Goal: Task Accomplishment & Management: Manage account settings

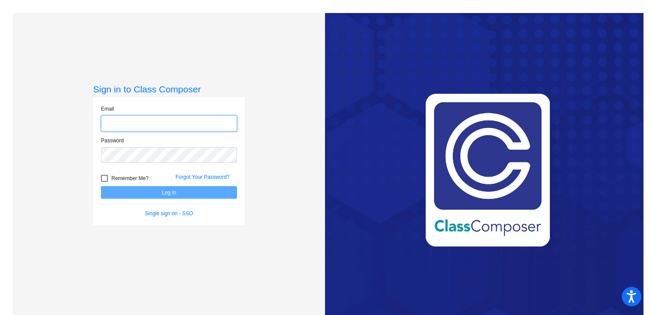
click at [189, 124] on input "email" at bounding box center [169, 123] width 136 height 16
type input "[EMAIL_ADDRESS][DOMAIN_NAME]"
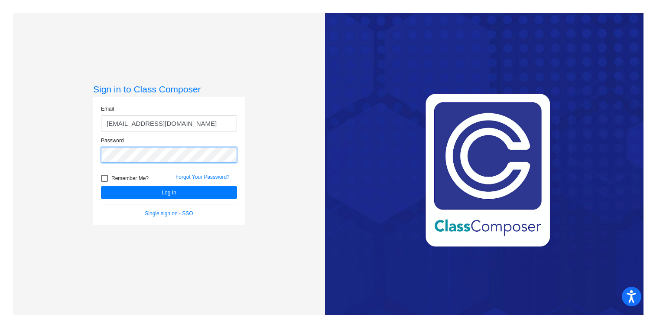
click at [101, 186] on button "Log In" at bounding box center [169, 192] width 136 height 13
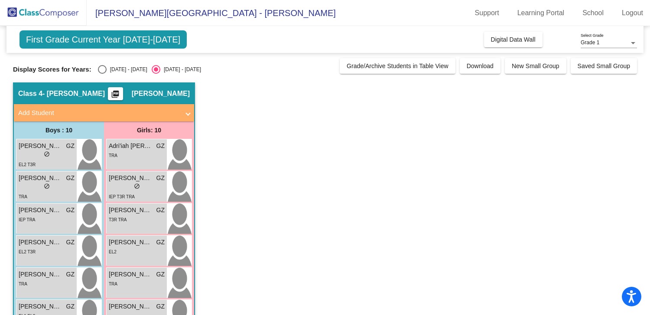
click at [101, 67] on div "Select an option" at bounding box center [102, 69] width 9 height 9
click at [102, 74] on input "[DATE] - [DATE]" at bounding box center [102, 74] width 0 height 0
radio input "true"
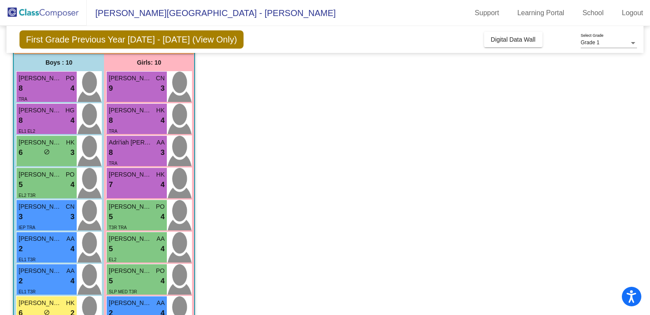
scroll to position [68, 0]
click at [45, 148] on span "do_not_disturb_alt" at bounding box center [47, 151] width 6 height 6
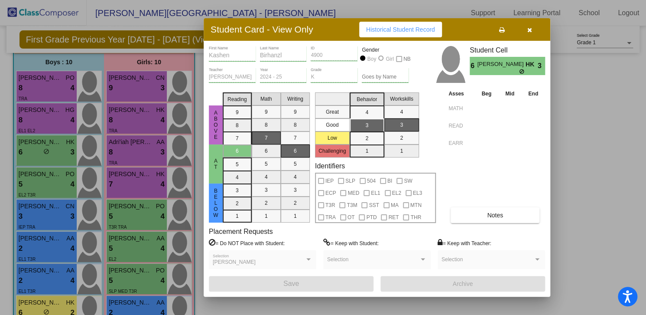
click at [286, 257] on div "[PERSON_NAME] Selection" at bounding box center [263, 262] width 100 height 16
click at [532, 27] on button "button" at bounding box center [530, 30] width 28 height 16
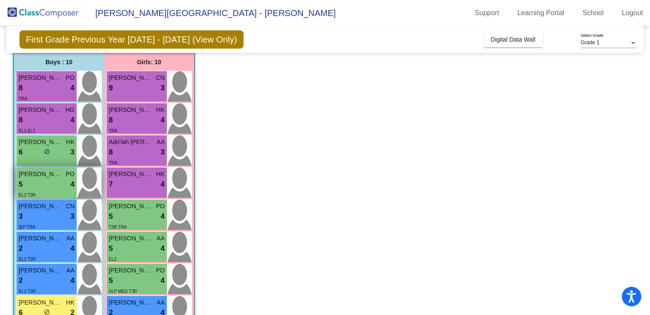
click at [44, 181] on div "5 lock do_not_disturb_alt 4" at bounding box center [47, 184] width 56 height 11
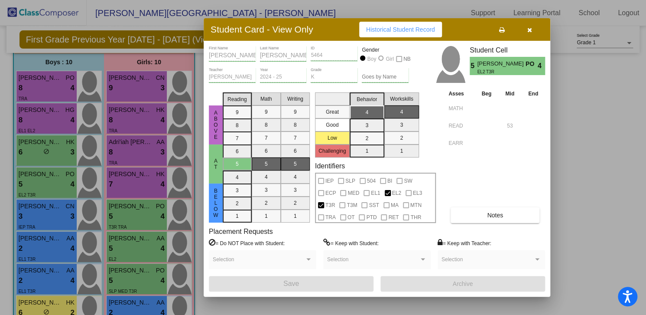
click at [532, 29] on icon "button" at bounding box center [529, 30] width 5 height 6
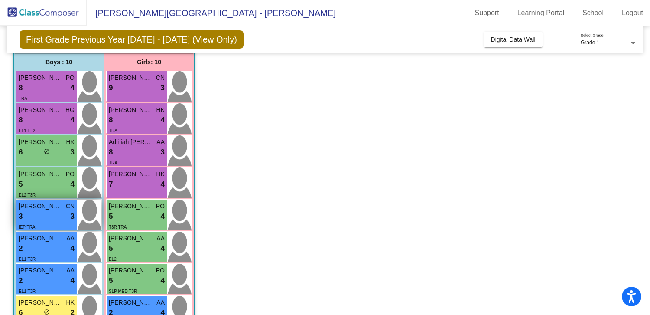
click at [31, 218] on div "3 lock do_not_disturb_alt 3" at bounding box center [47, 216] width 56 height 11
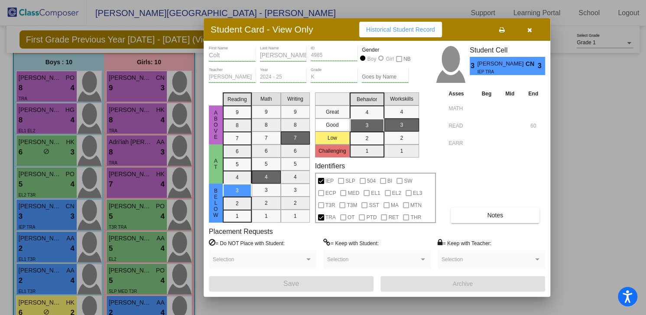
click at [59, 90] on div at bounding box center [323, 157] width 646 height 315
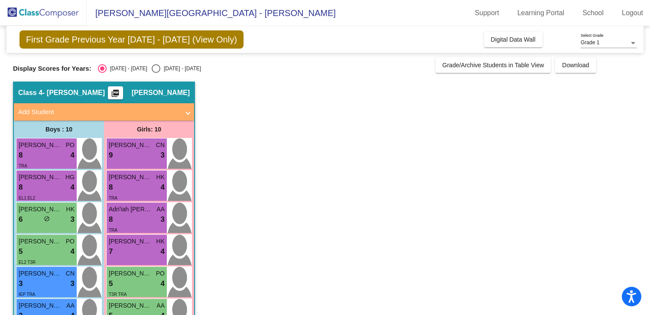
scroll to position [3, 0]
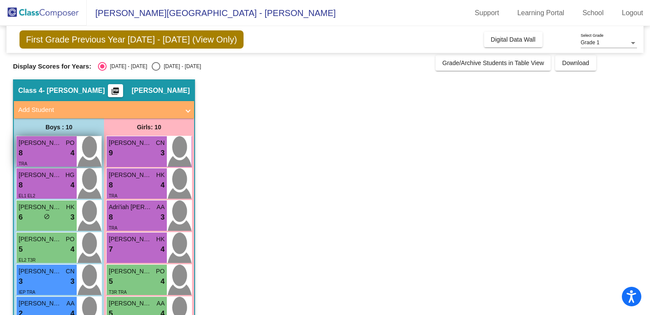
click at [44, 156] on div "8 lock do_not_disturb_alt 4" at bounding box center [47, 152] width 56 height 11
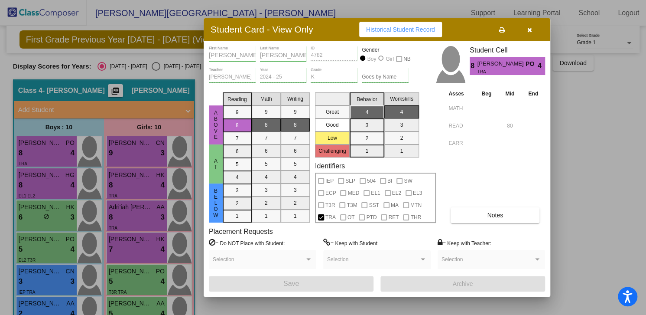
click at [45, 179] on div at bounding box center [323, 157] width 646 height 315
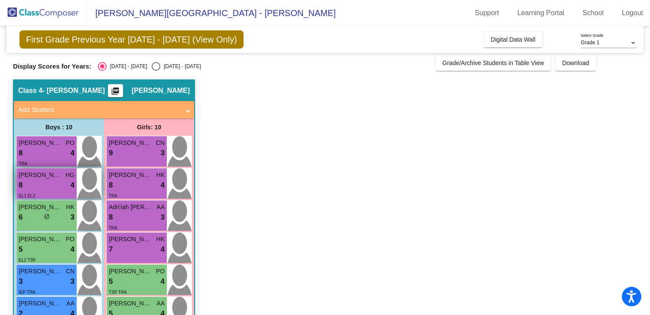
click at [56, 184] on div "8 lock do_not_disturb_alt 4" at bounding box center [47, 184] width 56 height 11
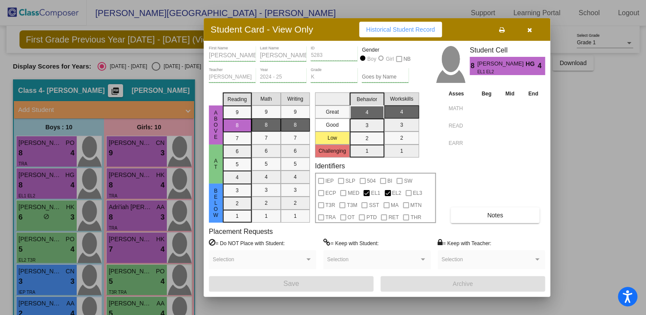
click at [49, 214] on div at bounding box center [323, 157] width 646 height 315
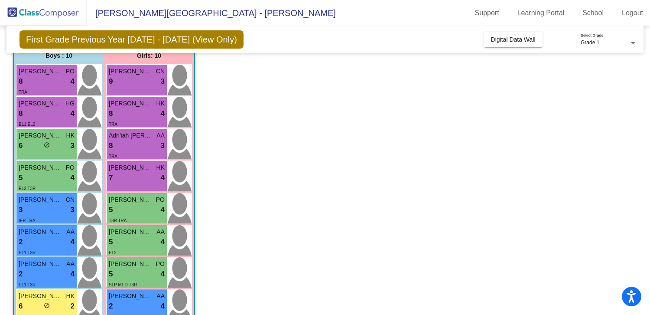
scroll to position [76, 0]
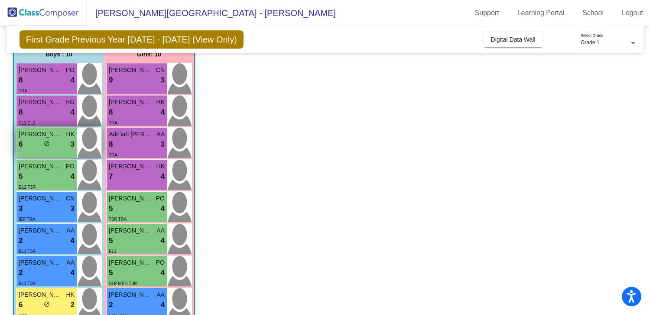
click at [36, 141] on div "6 lock do_not_disturb_alt 3" at bounding box center [47, 144] width 56 height 11
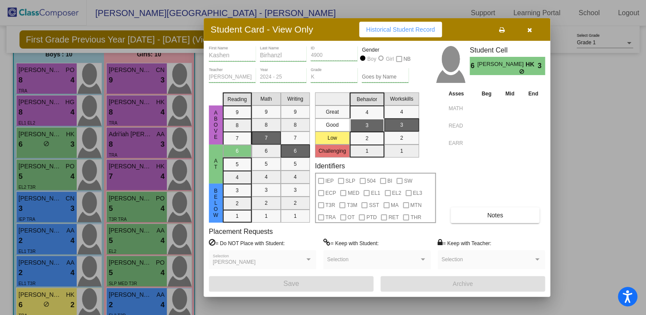
click at [41, 183] on div at bounding box center [323, 157] width 646 height 315
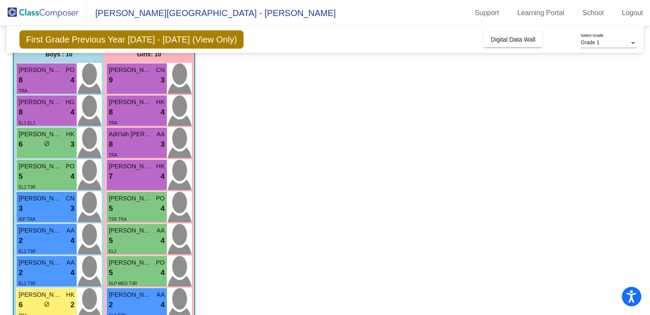
click at [41, 183] on div "EL2 T3R" at bounding box center [47, 186] width 56 height 9
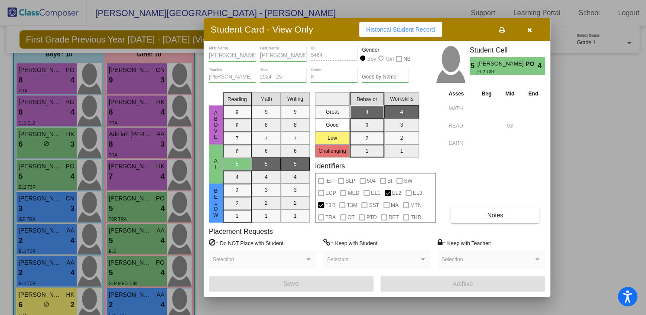
click at [54, 198] on div at bounding box center [323, 157] width 646 height 315
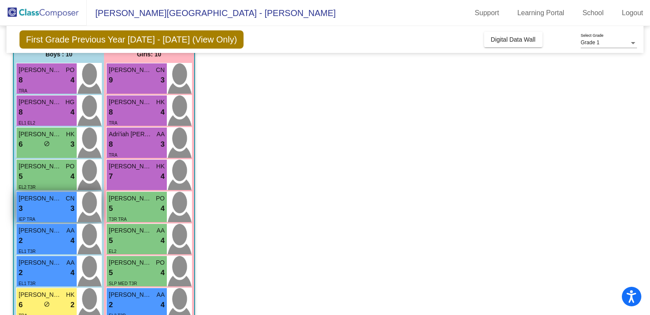
click at [53, 198] on span "[PERSON_NAME]" at bounding box center [40, 198] width 43 height 9
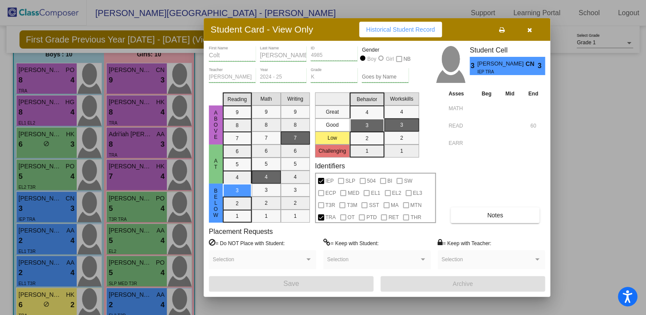
click at [61, 234] on div at bounding box center [323, 157] width 646 height 315
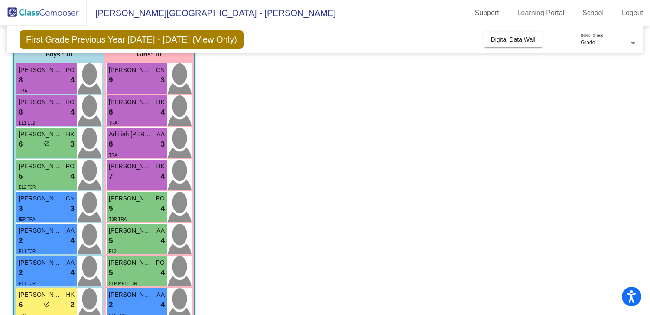
click at [61, 235] on div "2 lock do_not_disturb_alt 4" at bounding box center [47, 240] width 56 height 11
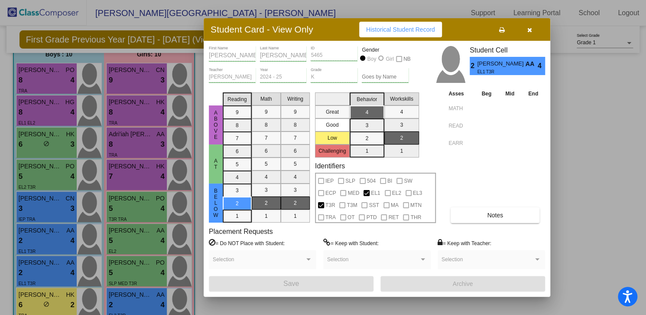
click at [52, 267] on div at bounding box center [323, 157] width 646 height 315
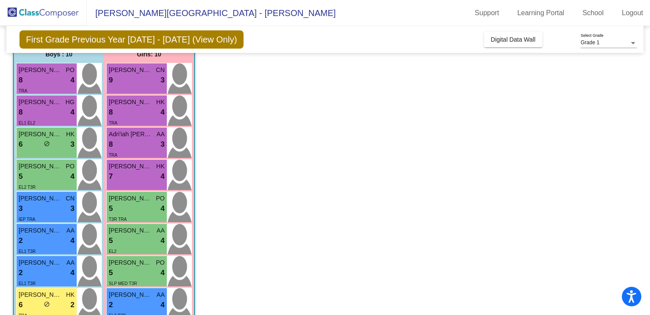
click at [52, 267] on div "2 lock do_not_disturb_alt 4" at bounding box center [47, 272] width 56 height 11
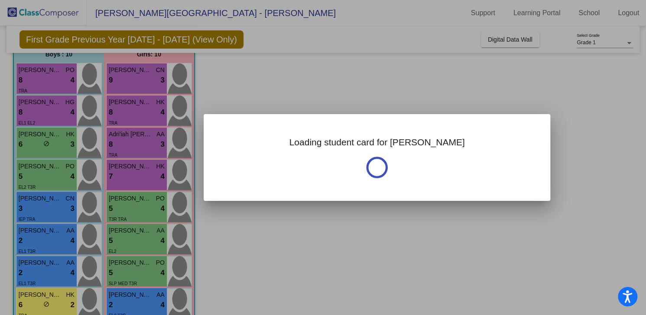
click at [52, 267] on div at bounding box center [323, 157] width 646 height 315
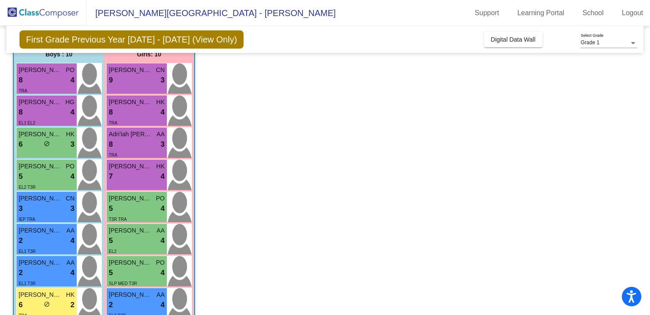
click at [52, 267] on div "2 lock do_not_disturb_alt 4" at bounding box center [47, 272] width 56 height 11
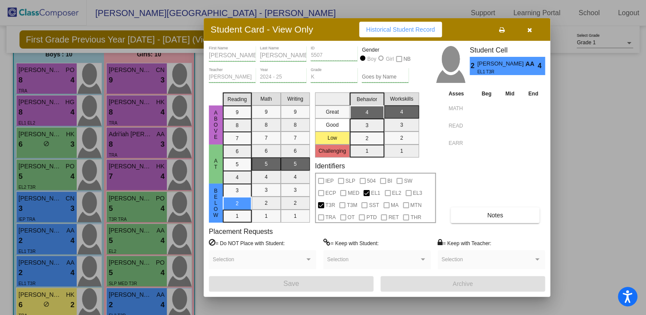
click at [532, 29] on button "button" at bounding box center [530, 30] width 28 height 16
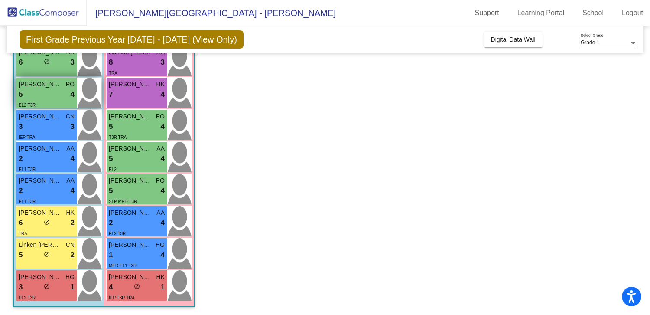
scroll to position [156, 0]
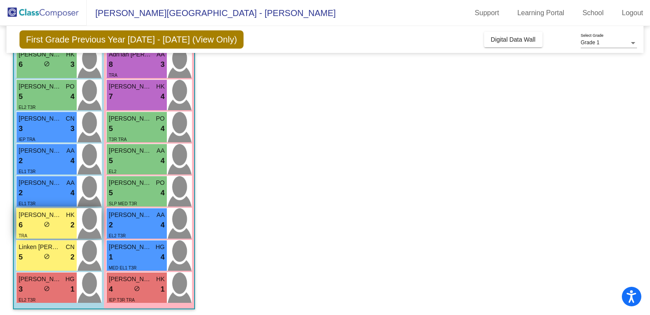
click at [40, 221] on div "6 lock do_not_disturb_alt 2" at bounding box center [47, 224] width 56 height 11
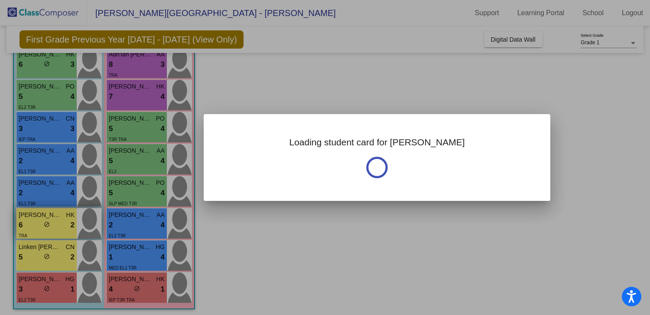
click at [40, 221] on div at bounding box center [325, 157] width 650 height 315
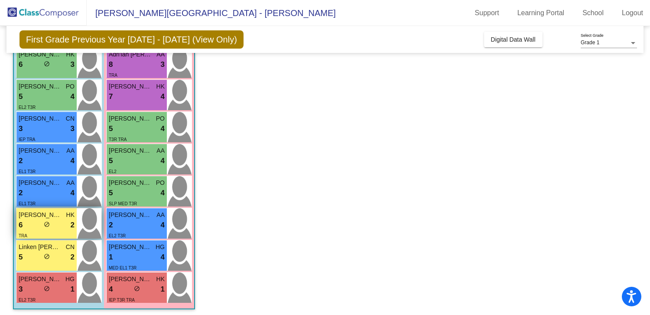
click at [40, 221] on div "6 lock do_not_disturb_alt 2" at bounding box center [47, 224] width 56 height 11
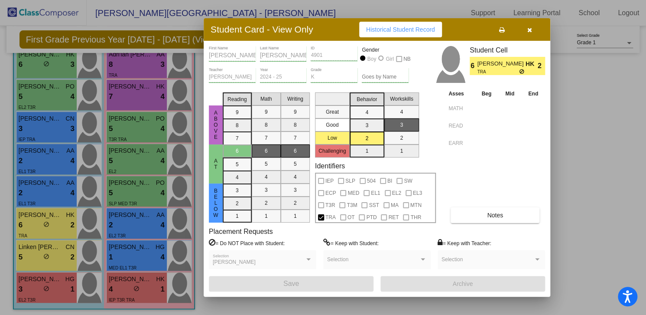
click at [52, 251] on div at bounding box center [323, 157] width 646 height 315
click at [52, 251] on div "5 lock do_not_disturb_alt 2" at bounding box center [47, 256] width 56 height 11
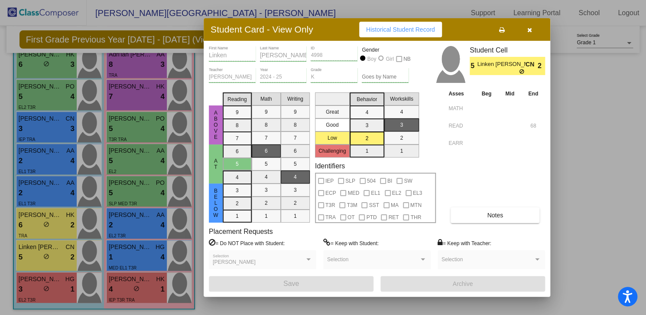
click at [49, 286] on div at bounding box center [323, 157] width 646 height 315
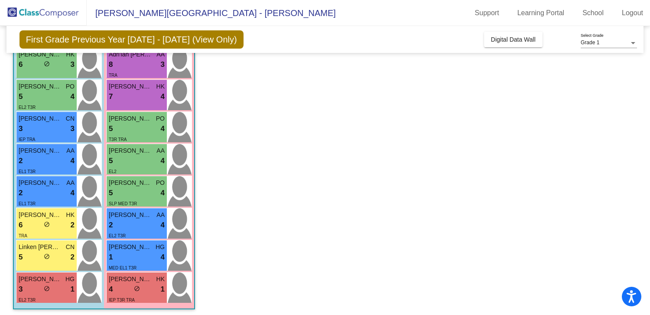
click at [49, 286] on div "3 lock do_not_disturb_alt 1" at bounding box center [47, 288] width 56 height 11
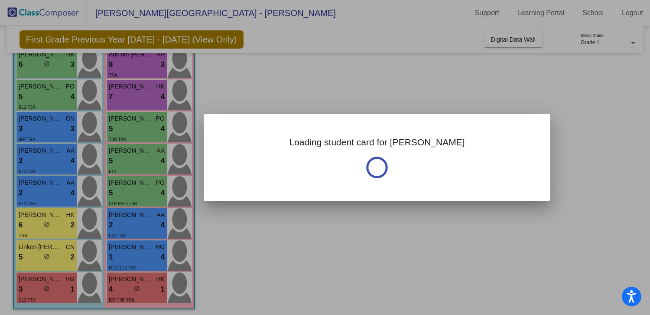
click at [49, 286] on div at bounding box center [325, 157] width 650 height 315
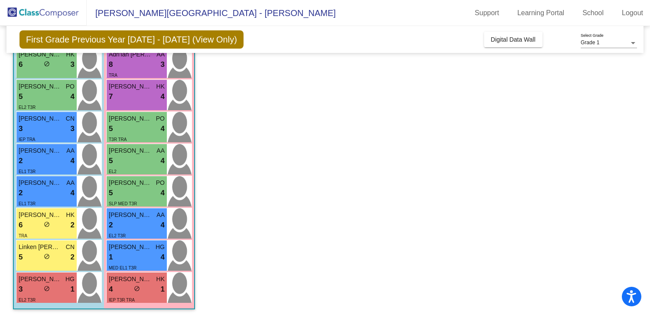
click at [49, 286] on div "3 lock do_not_disturb_alt 1" at bounding box center [47, 288] width 56 height 11
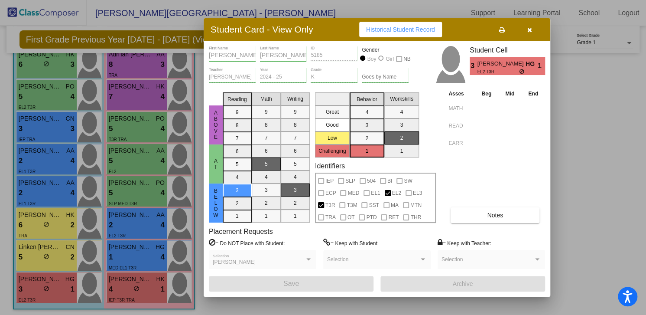
click at [143, 70] on div at bounding box center [323, 157] width 646 height 315
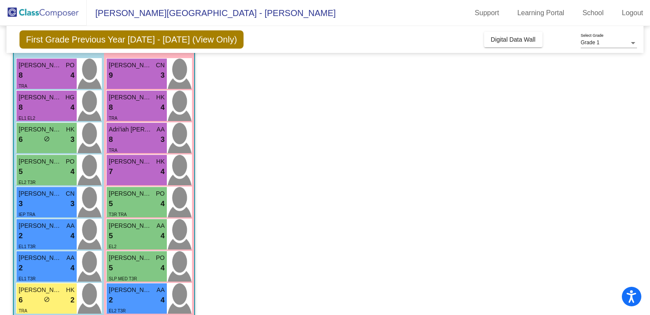
scroll to position [82, 0]
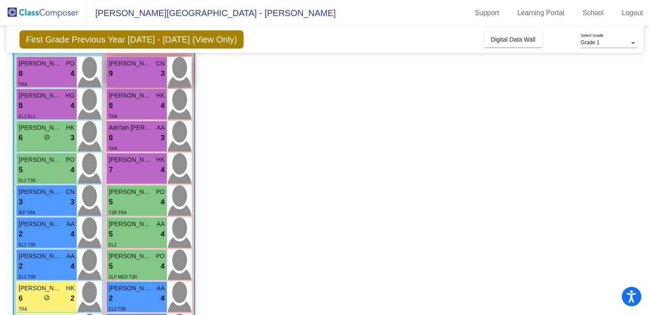
click at [137, 74] on div "9 lock do_not_disturb_alt 3" at bounding box center [137, 73] width 56 height 11
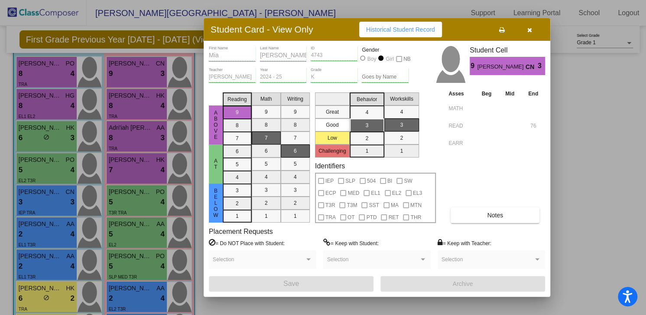
click at [134, 100] on div at bounding box center [323, 157] width 646 height 315
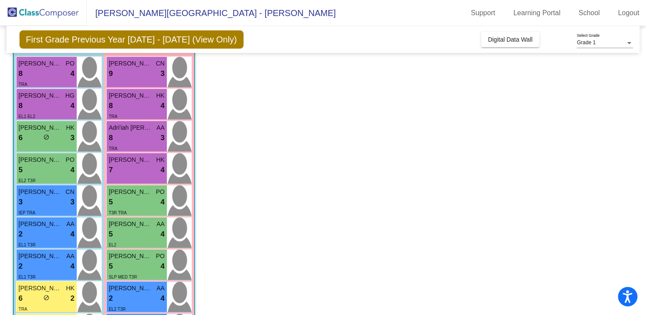
click at [134, 100] on div "8 lock do_not_disturb_alt 4" at bounding box center [137, 105] width 56 height 11
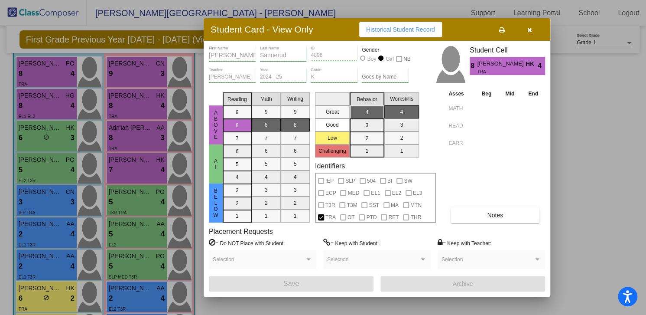
click at [137, 133] on div at bounding box center [323, 157] width 646 height 315
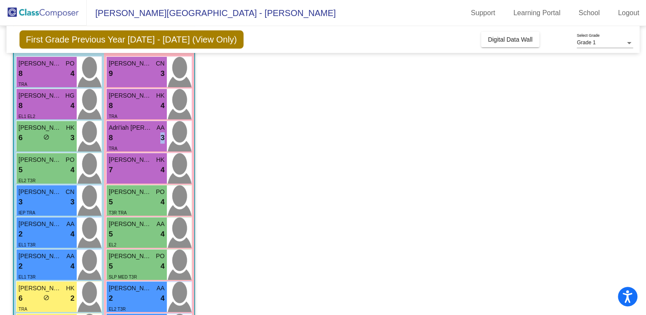
click at [137, 133] on div "8 lock do_not_disturb_alt 3" at bounding box center [137, 137] width 56 height 11
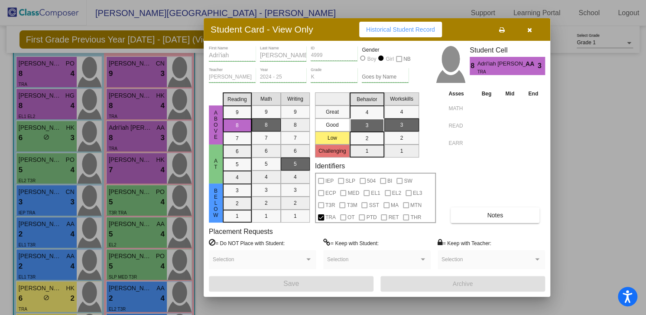
click at [140, 163] on div at bounding box center [323, 157] width 646 height 315
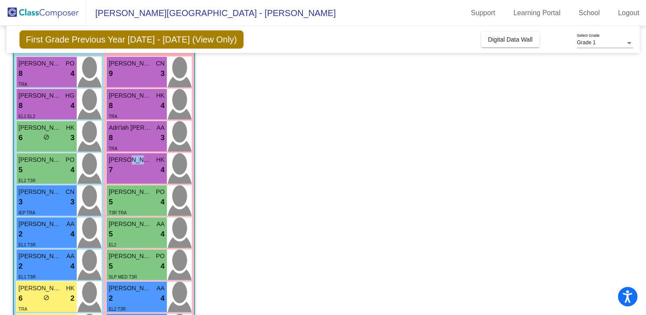
click at [140, 163] on span "[PERSON_NAME]" at bounding box center [130, 159] width 43 height 9
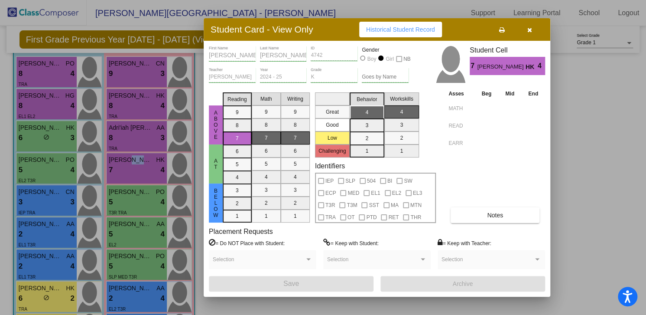
click at [147, 193] on div at bounding box center [323, 157] width 646 height 315
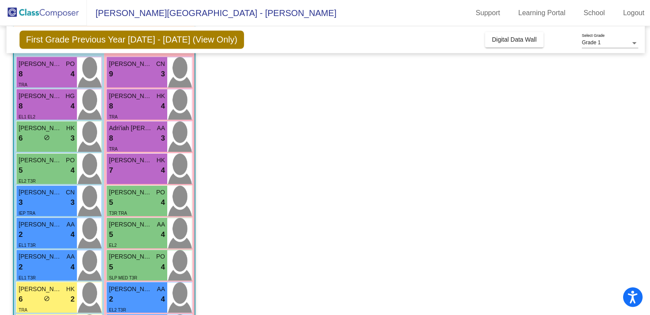
click at [147, 193] on span "[PERSON_NAME]" at bounding box center [130, 191] width 43 height 9
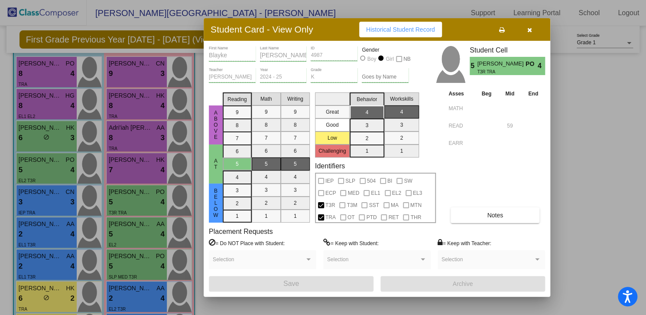
click at [135, 228] on div at bounding box center [323, 157] width 646 height 315
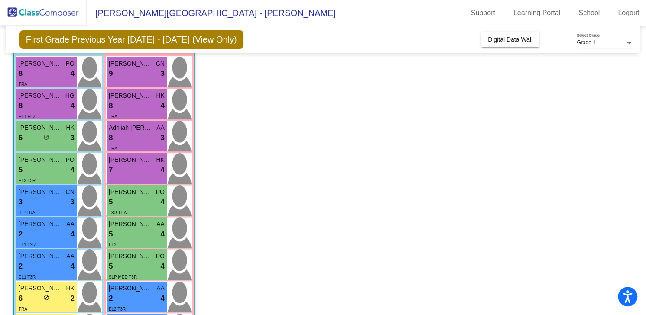
click at [135, 228] on div "5 lock do_not_disturb_alt 4" at bounding box center [137, 233] width 56 height 11
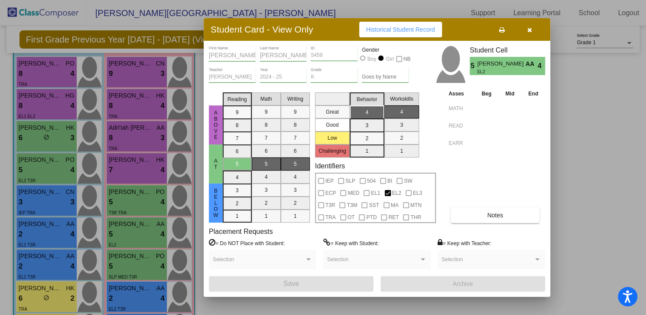
click at [144, 266] on div at bounding box center [323, 157] width 646 height 315
click at [144, 266] on div "5 lock do_not_disturb_alt 4" at bounding box center [137, 265] width 56 height 11
click at [39, 201] on div at bounding box center [323, 157] width 646 height 315
click at [39, 201] on div "3 lock do_not_disturb_alt 3" at bounding box center [47, 201] width 56 height 11
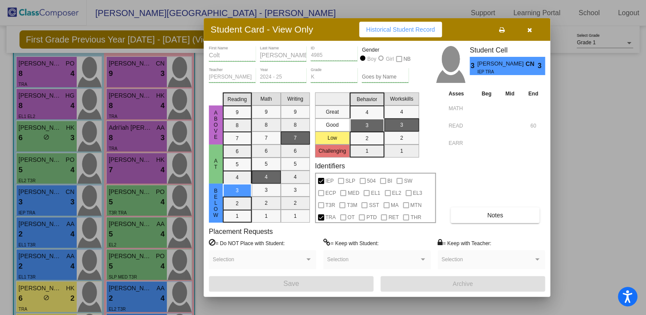
click at [139, 221] on div at bounding box center [323, 157] width 646 height 315
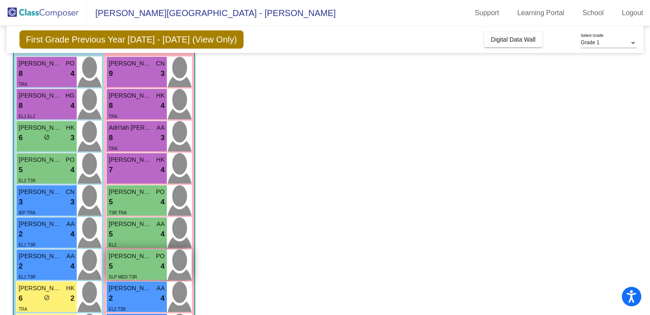
click at [137, 250] on div "[PERSON_NAME] PO 5 lock do_not_disturb_alt 4 SLP MED T3R" at bounding box center [137, 264] width 60 height 30
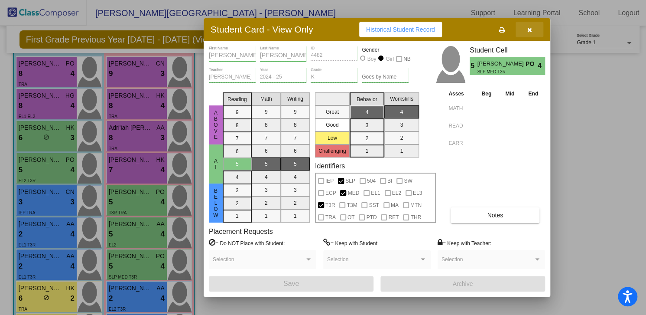
click at [530, 26] on button "button" at bounding box center [530, 30] width 28 height 16
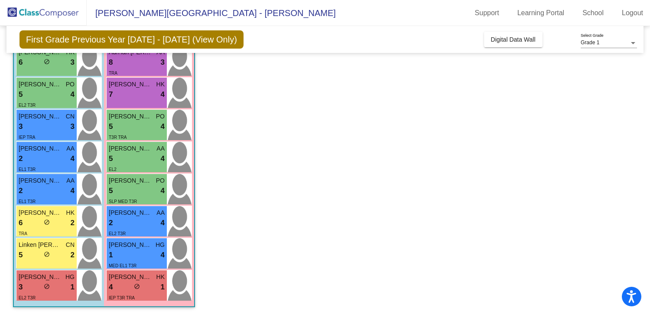
scroll to position [156, 0]
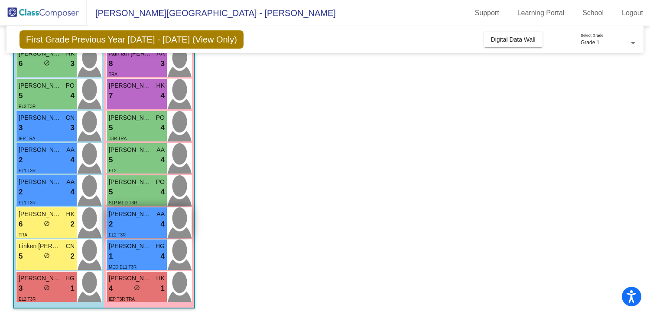
click at [142, 226] on div "2 lock do_not_disturb_alt 4" at bounding box center [137, 223] width 56 height 11
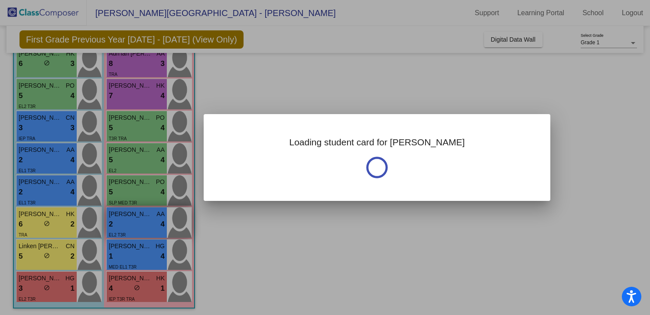
click at [142, 226] on div at bounding box center [325, 157] width 650 height 315
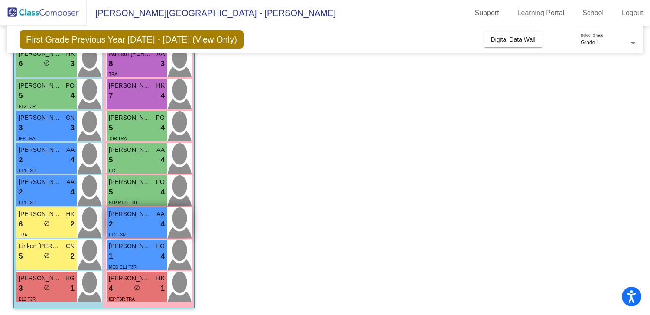
click at [142, 226] on div "2 lock do_not_disturb_alt 4" at bounding box center [137, 223] width 56 height 11
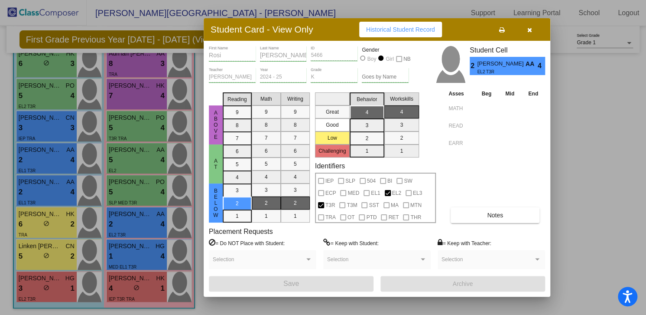
click at [112, 261] on div at bounding box center [323, 157] width 646 height 315
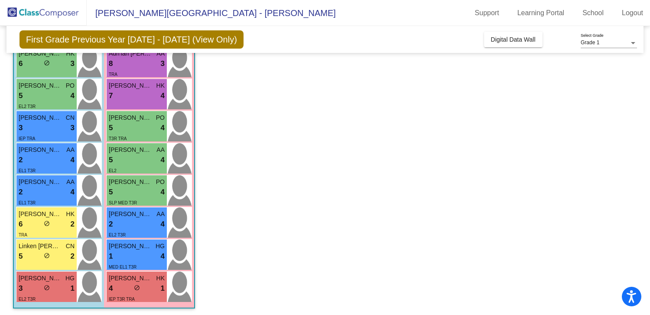
click at [112, 262] on div "MED EL1 T3R" at bounding box center [123, 266] width 28 height 9
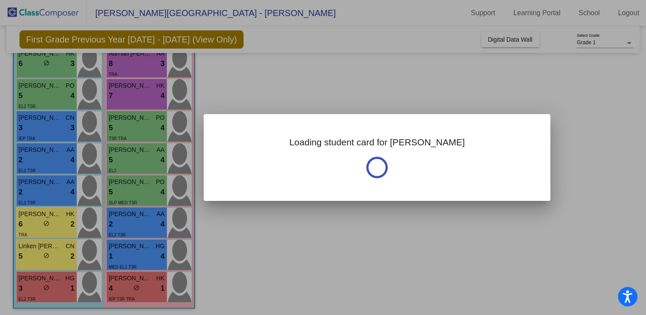
click at [112, 261] on div at bounding box center [323, 157] width 646 height 315
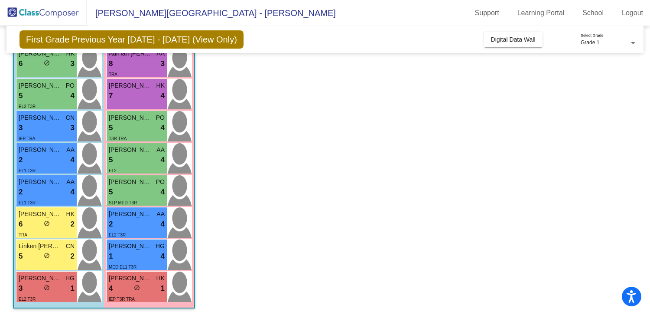
click at [112, 262] on div "MED EL1 T3R" at bounding box center [123, 266] width 28 height 9
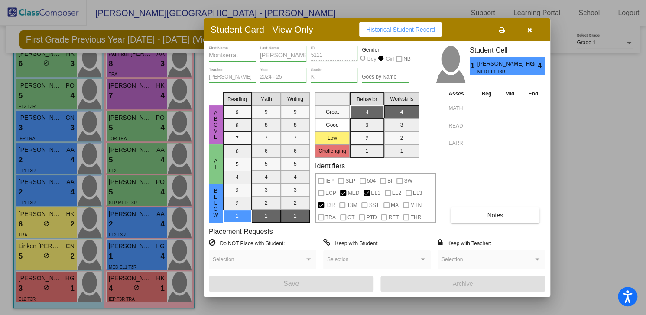
click at [150, 290] on div at bounding box center [323, 157] width 646 height 315
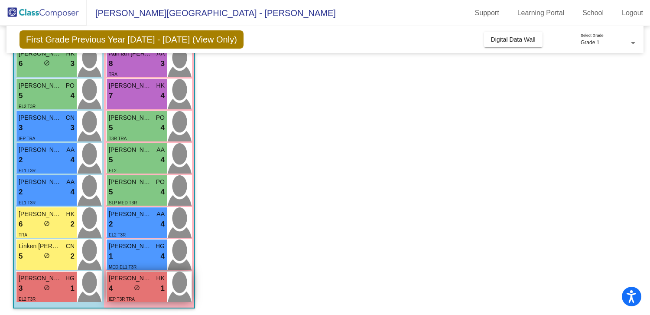
click at [145, 286] on div "4 lock do_not_disturb_alt 1" at bounding box center [137, 288] width 56 height 11
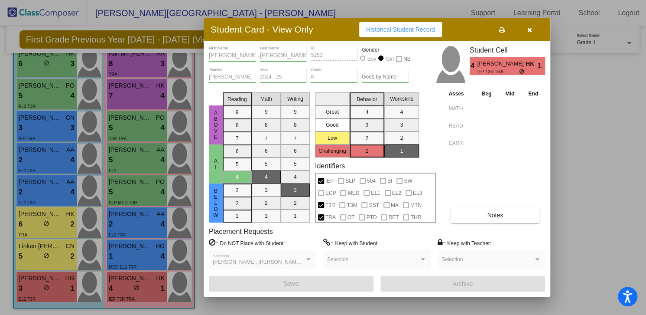
click at [53, 216] on div at bounding box center [323, 157] width 646 height 315
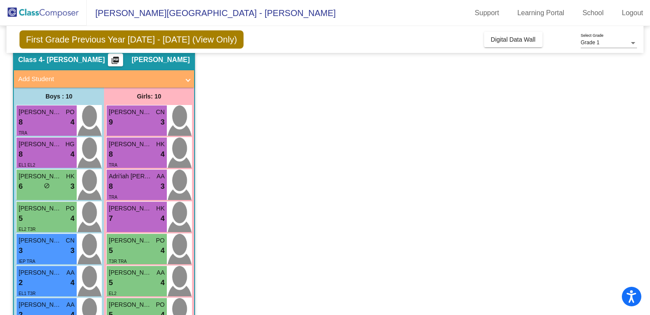
scroll to position [0, 0]
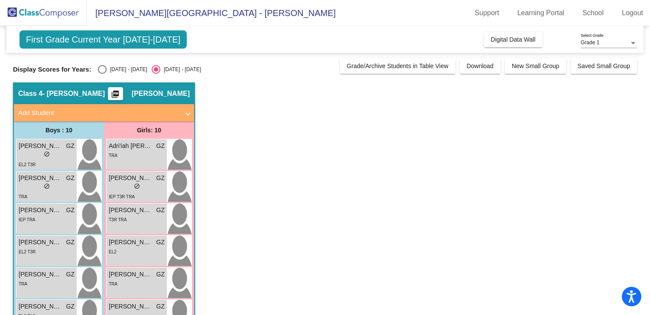
click at [99, 70] on div "Select an option" at bounding box center [102, 69] width 9 height 9
click at [102, 74] on input "[DATE] - [DATE]" at bounding box center [102, 74] width 0 height 0
radio input "true"
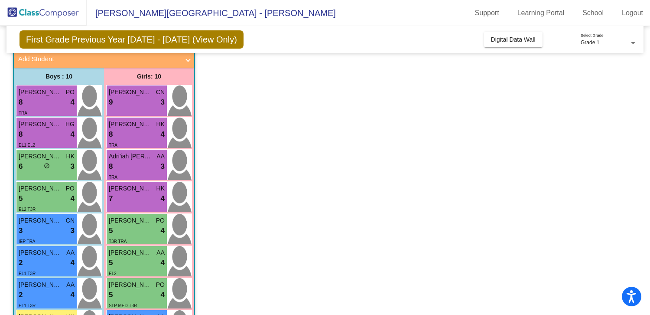
scroll to position [54, 0]
click at [126, 184] on span "[PERSON_NAME]" at bounding box center [130, 187] width 43 height 9
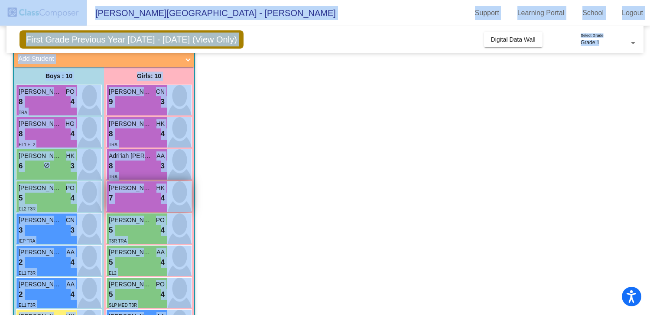
click at [126, 184] on span "[PERSON_NAME]" at bounding box center [130, 187] width 43 height 9
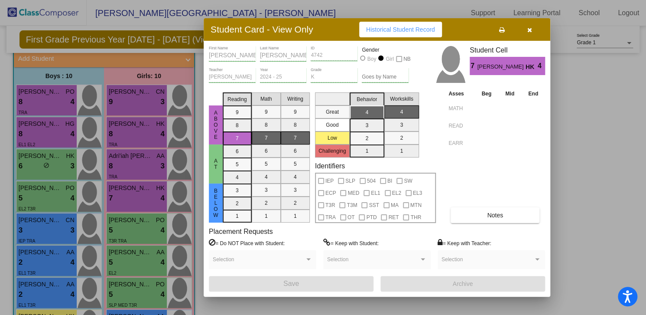
click at [530, 29] on icon "button" at bounding box center [529, 30] width 5 height 6
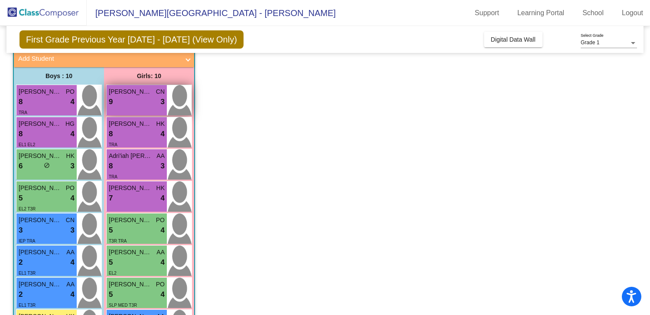
click at [125, 91] on span "[PERSON_NAME]" at bounding box center [130, 91] width 43 height 9
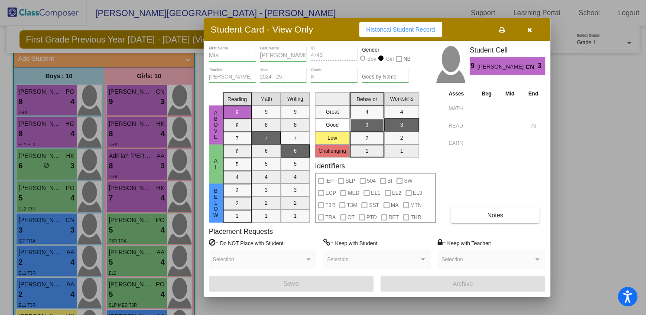
click at [534, 26] on button "button" at bounding box center [530, 30] width 28 height 16
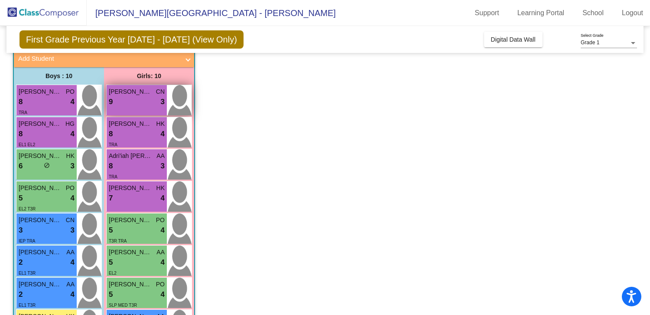
click at [127, 99] on div "9 lock do_not_disturb_alt 3" at bounding box center [137, 101] width 56 height 11
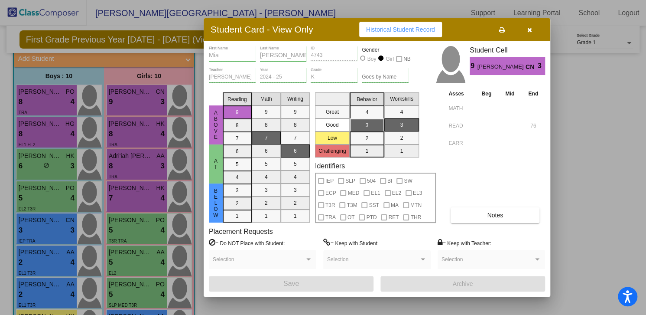
click at [529, 30] on icon "button" at bounding box center [529, 30] width 5 height 6
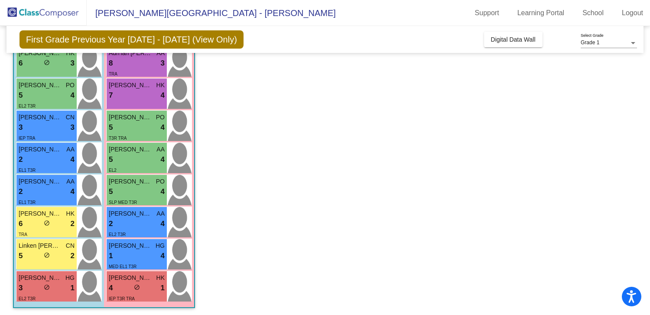
scroll to position [158, 0]
